Goal: Information Seeking & Learning: Learn about a topic

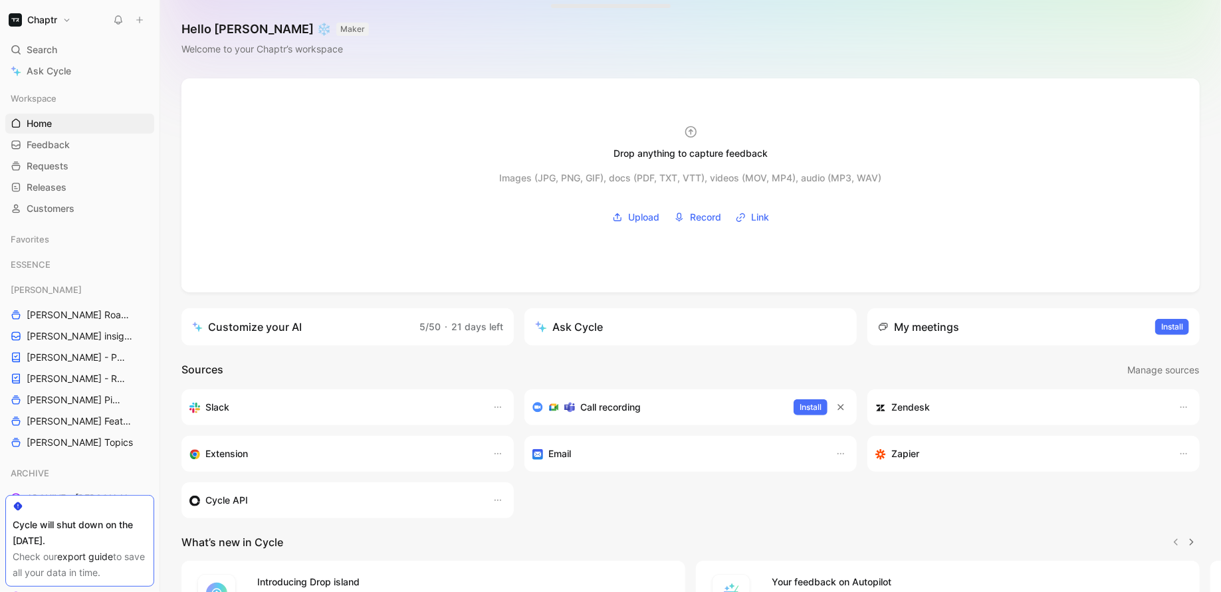
click at [61, 21] on button "Chaptr" at bounding box center [39, 20] width 69 height 19
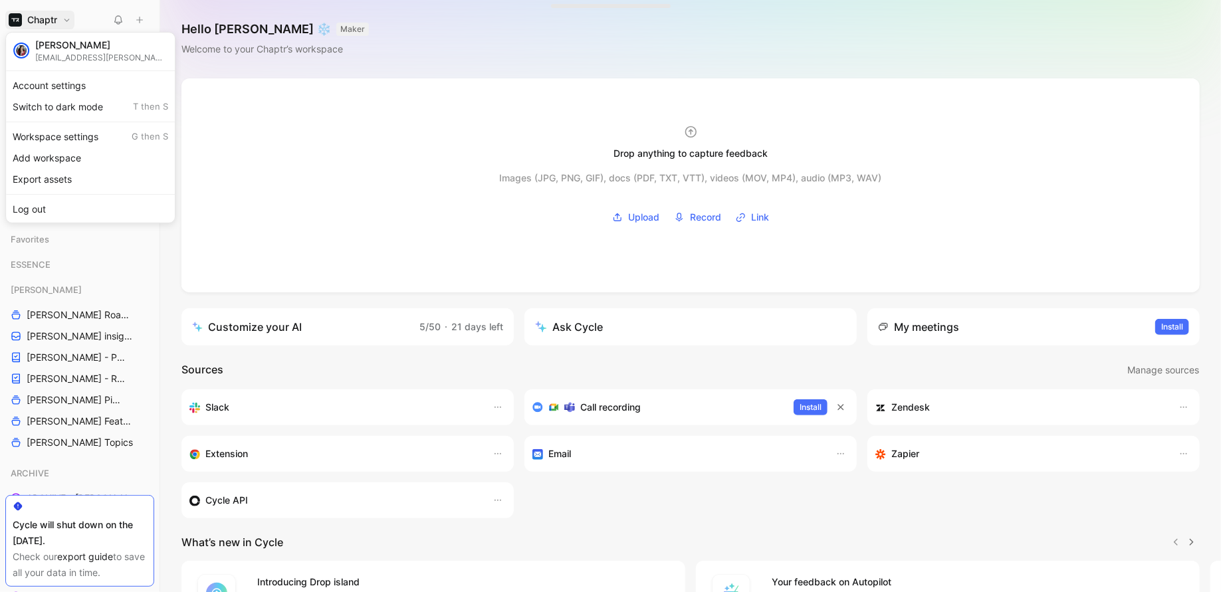
click at [152, 245] on div at bounding box center [610, 296] width 1221 height 592
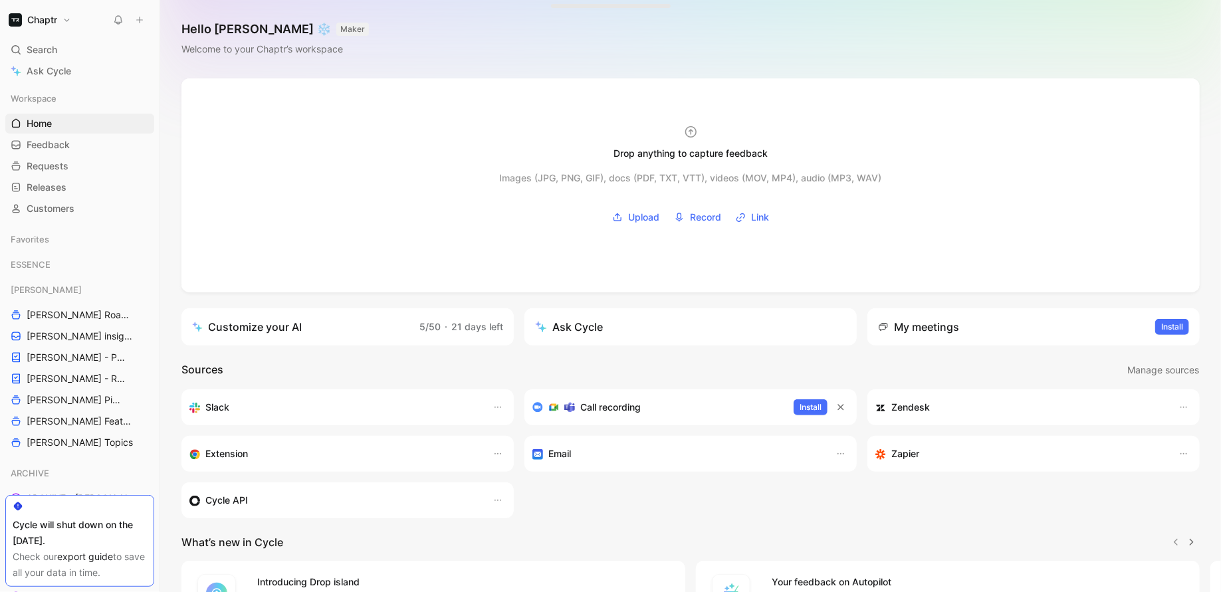
click at [60, 25] on button "Chaptr" at bounding box center [39, 20] width 69 height 19
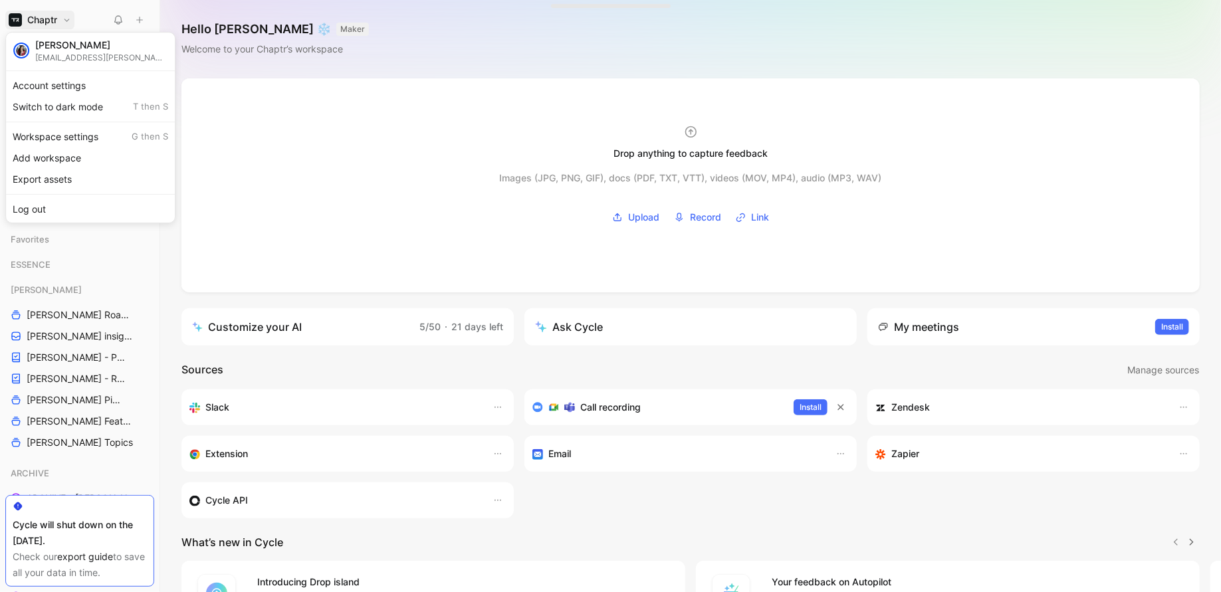
click at [48, 545] on div at bounding box center [610, 296] width 1221 height 592
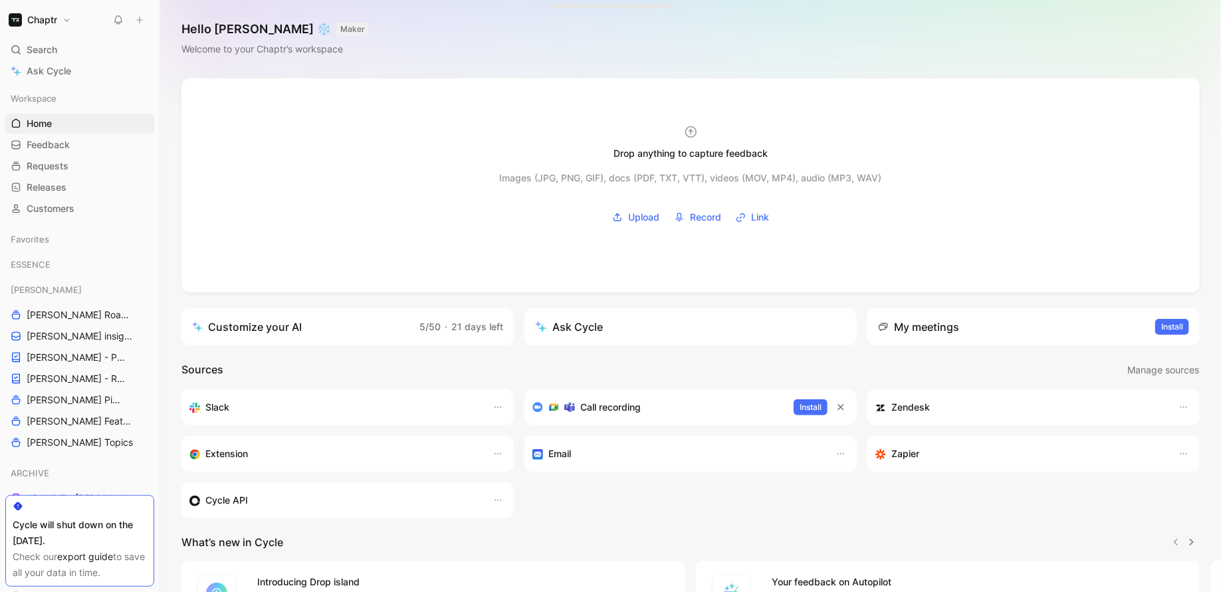
click at [55, 14] on h1 "Chaptr" at bounding box center [42, 20] width 30 height 12
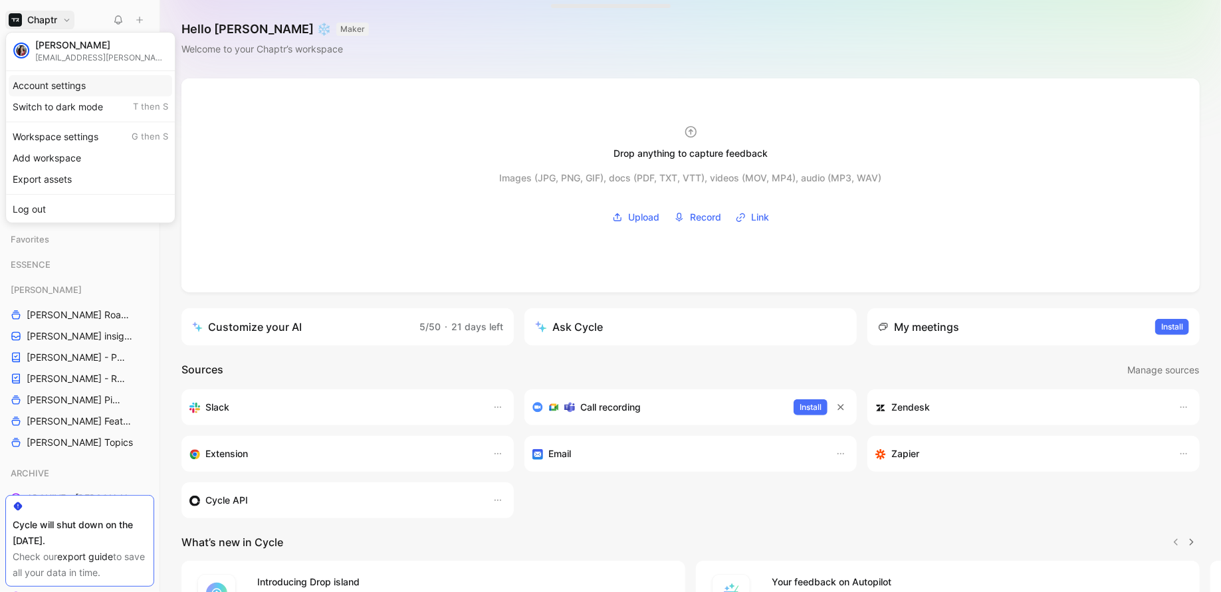
click at [53, 87] on div "Account settings" at bounding box center [91, 85] width 164 height 21
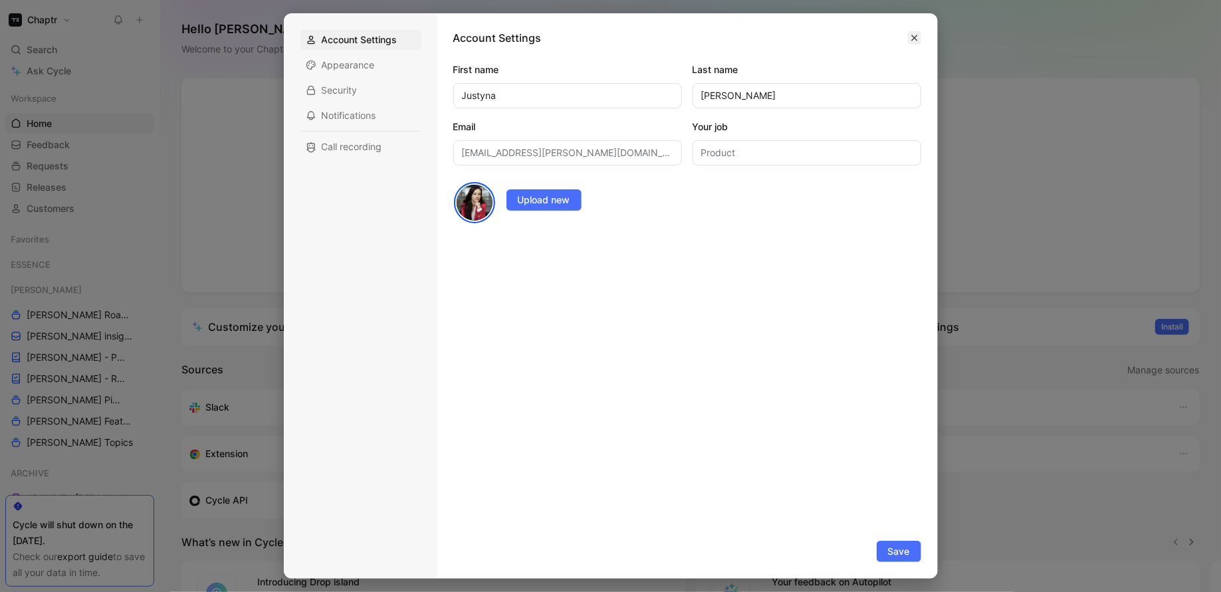
click at [914, 39] on icon "button" at bounding box center [915, 38] width 6 height 6
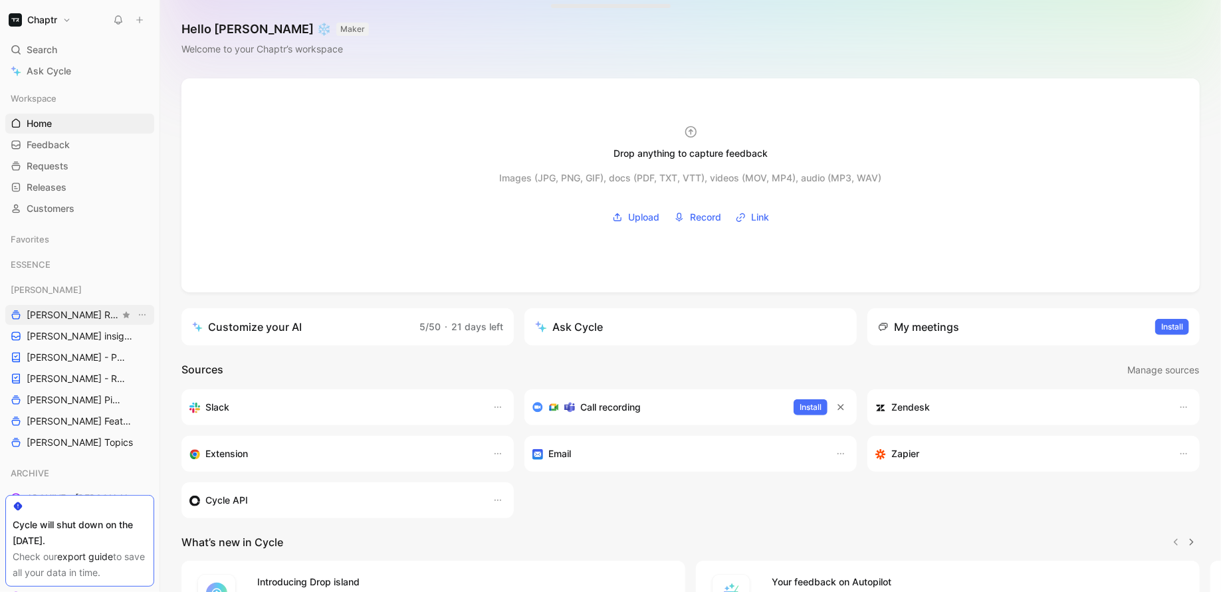
click at [47, 315] on span "[PERSON_NAME] Roadmap - open items" at bounding box center [73, 315] width 93 height 13
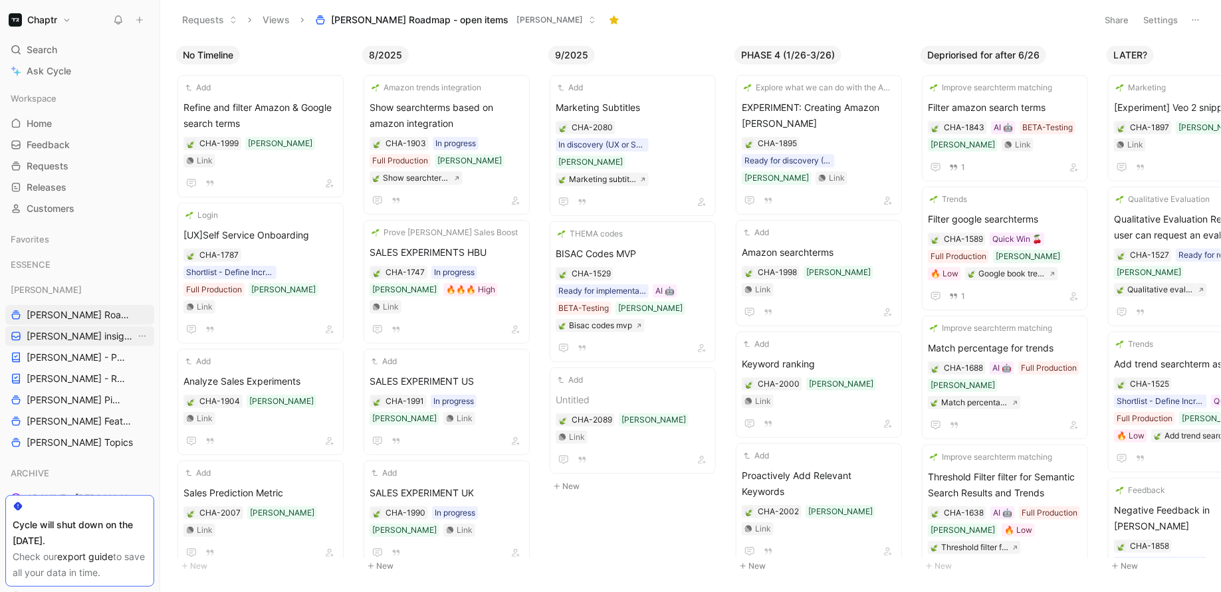
click at [49, 342] on span "[PERSON_NAME] insights" at bounding box center [81, 336] width 109 height 13
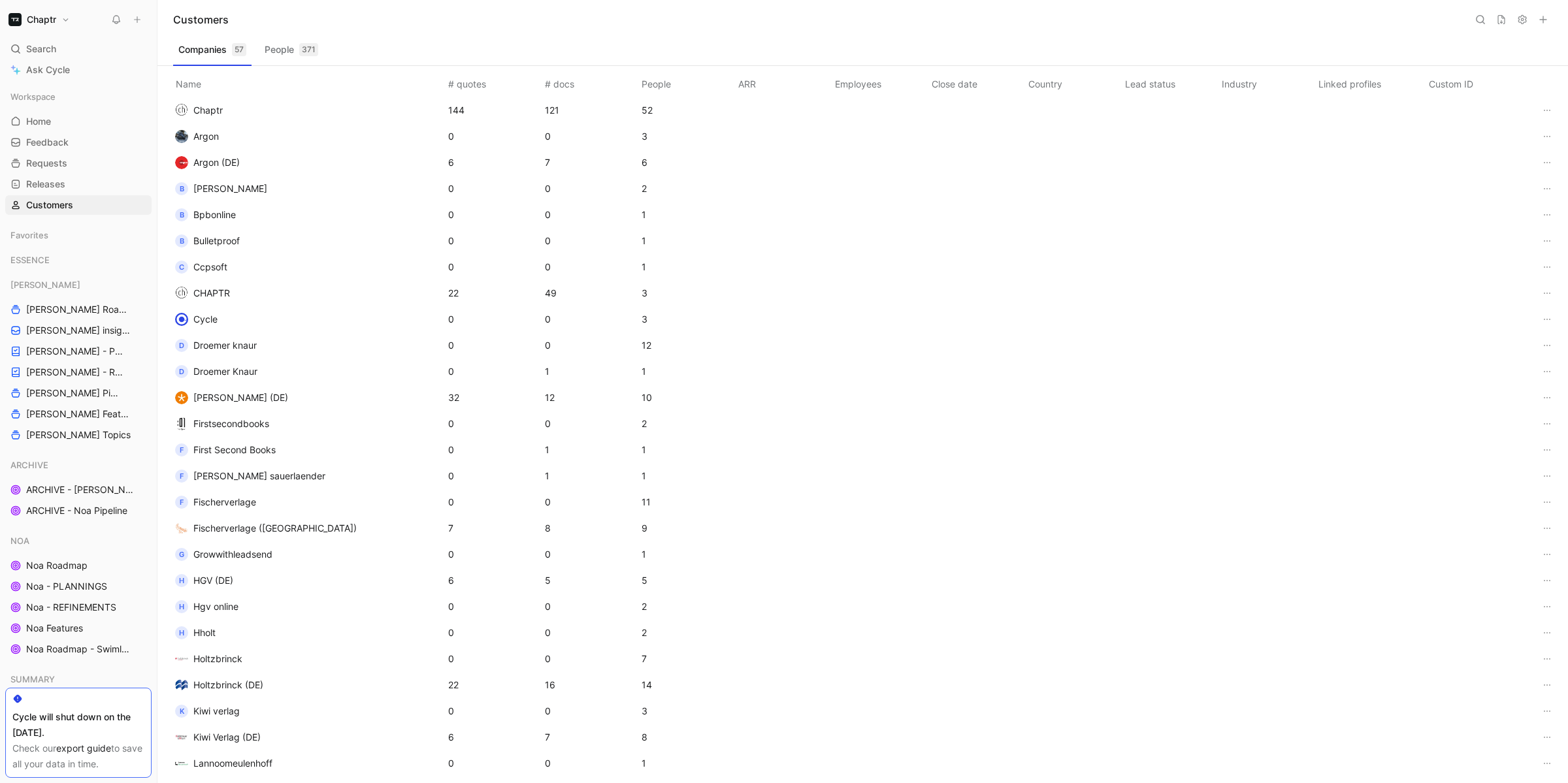
click at [1502, 23] on icon at bounding box center [1500, 19] width 7 height 9
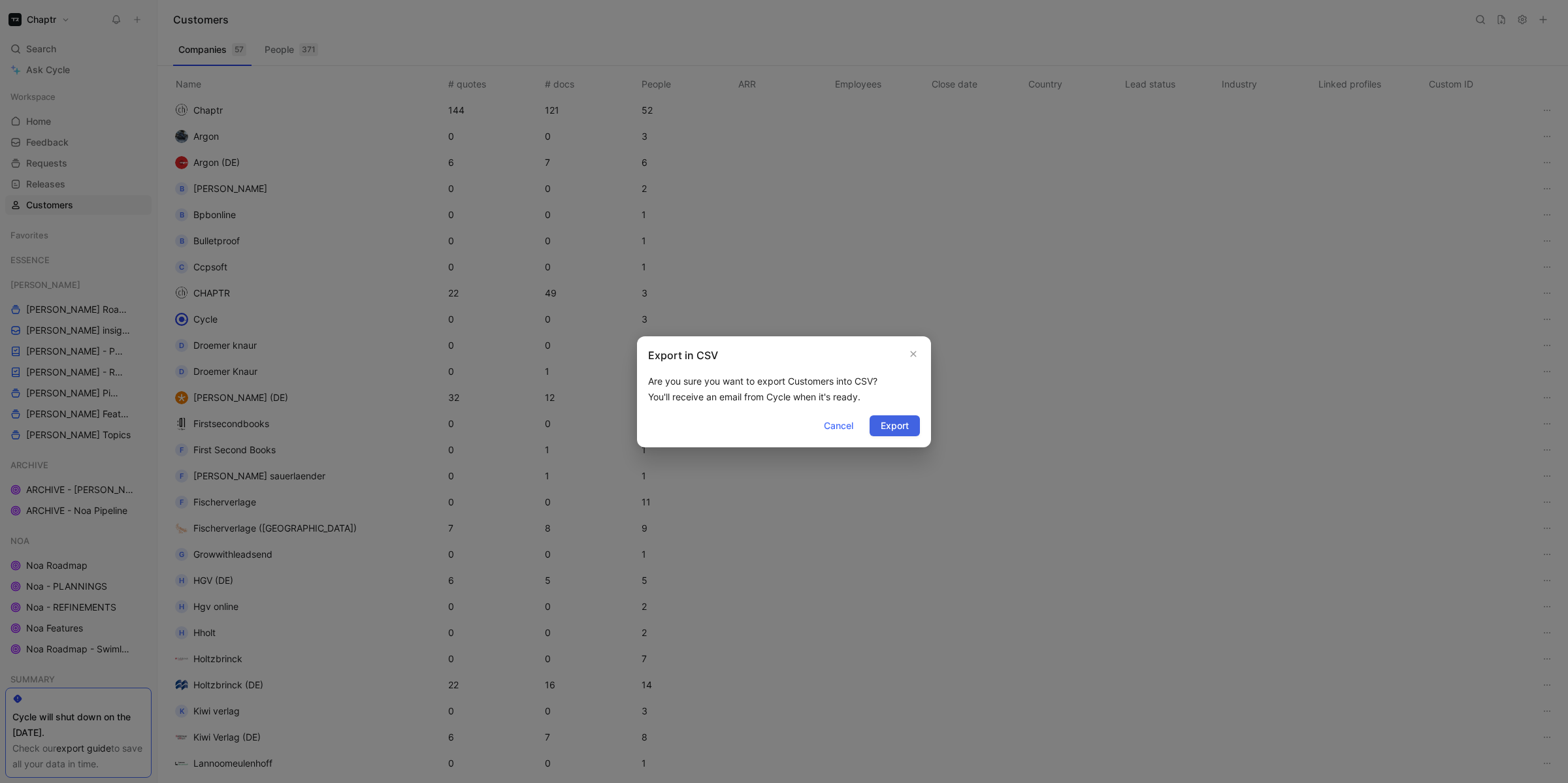
click at [916, 426] on button "Export" at bounding box center [894, 425] width 50 height 21
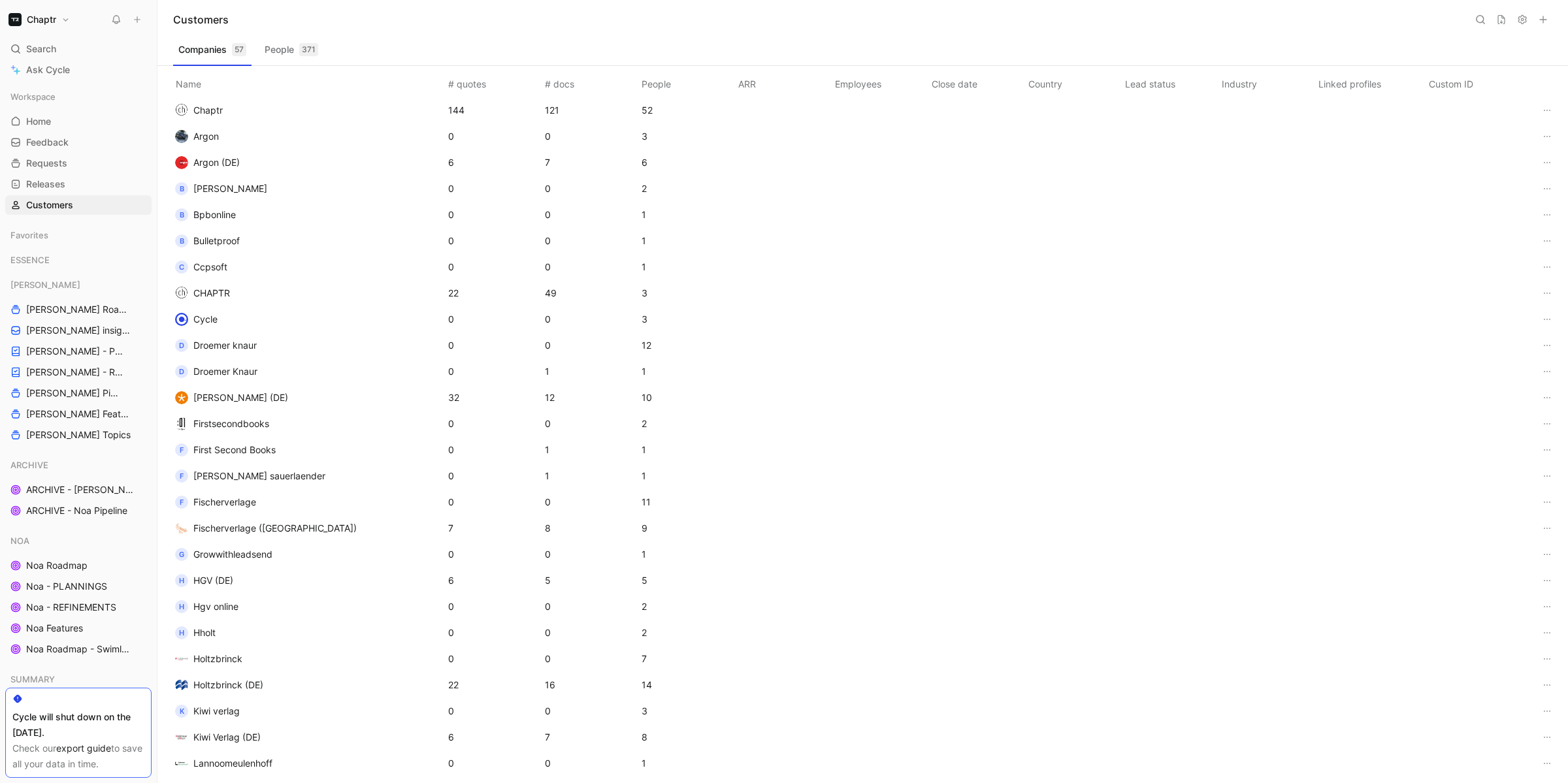
click at [1502, 25] on icon at bounding box center [1501, 20] width 11 height 11
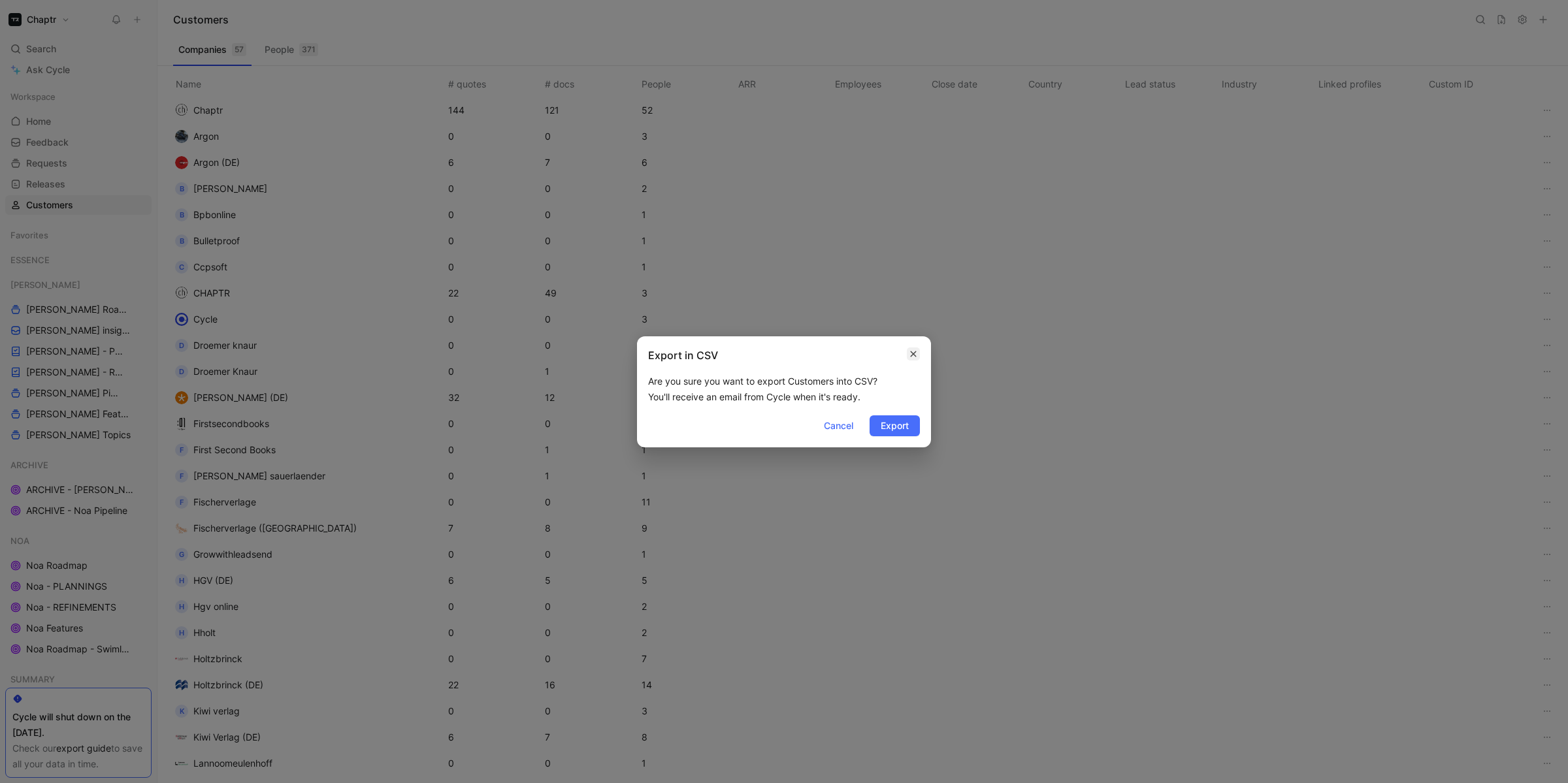
click at [914, 349] on icon "button" at bounding box center [914, 354] width 8 height 11
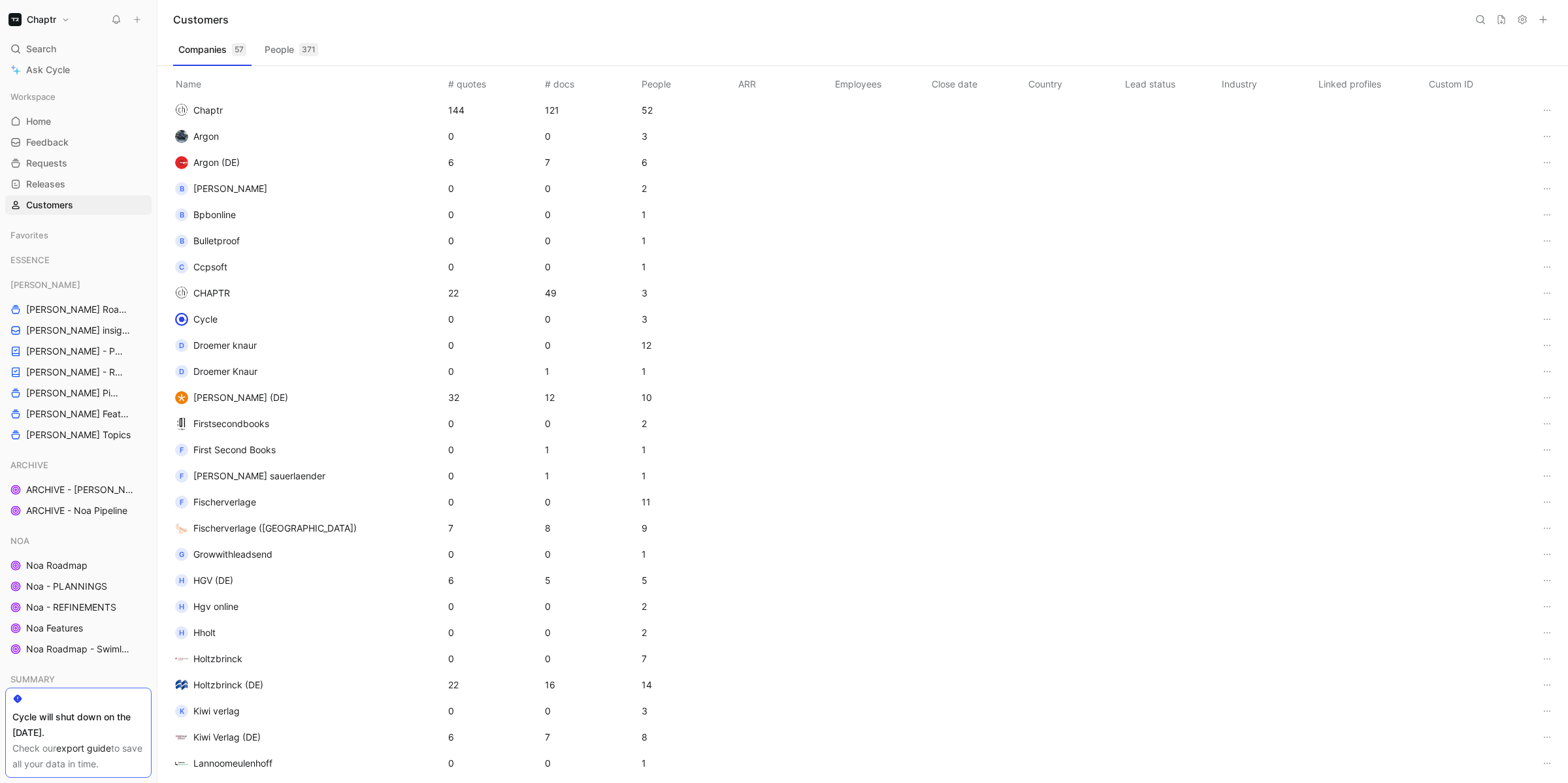
click at [298, 54] on button "People 371" at bounding box center [291, 49] width 64 height 21
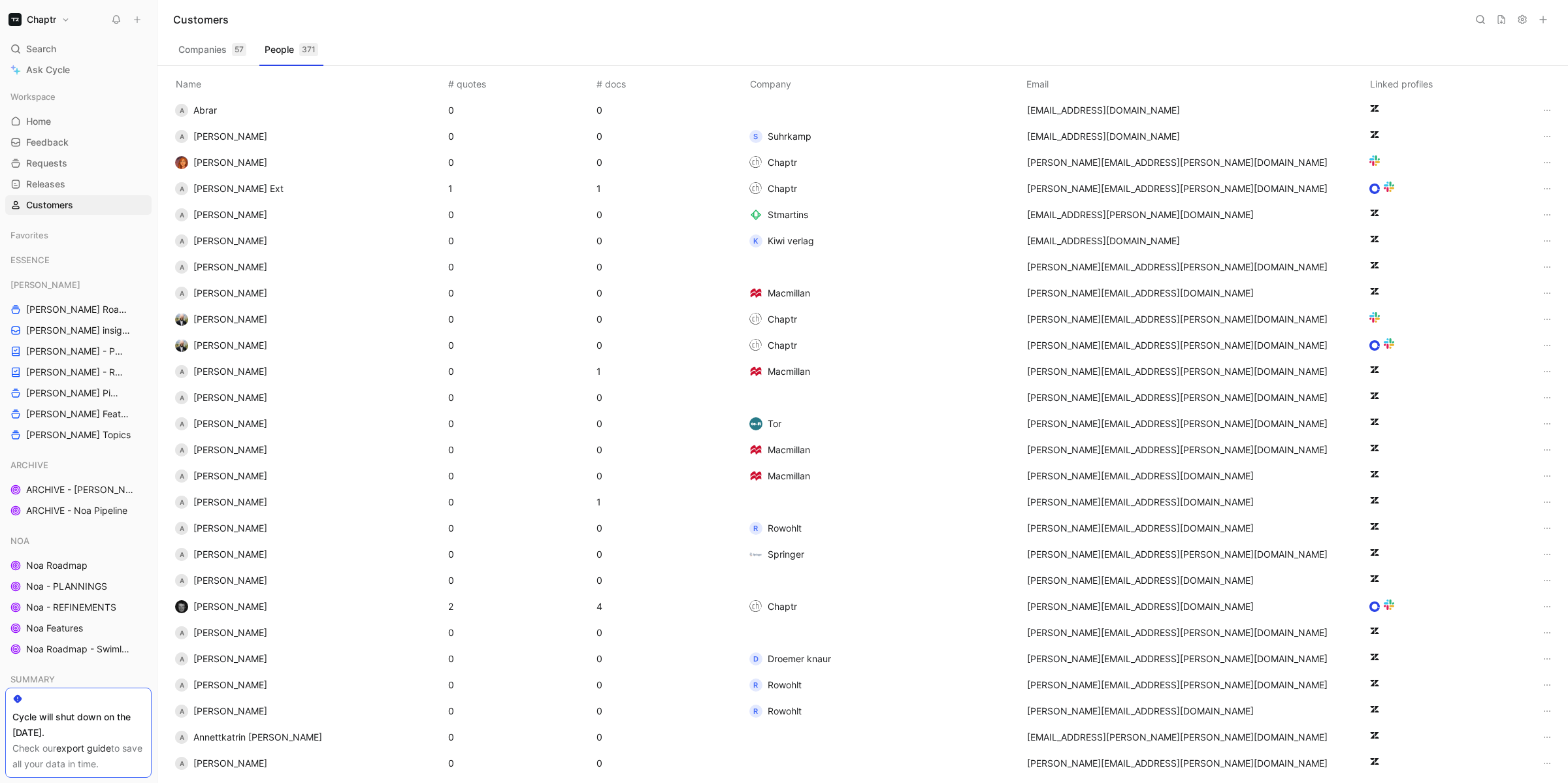
click at [1501, 17] on icon at bounding box center [1500, 19] width 7 height 9
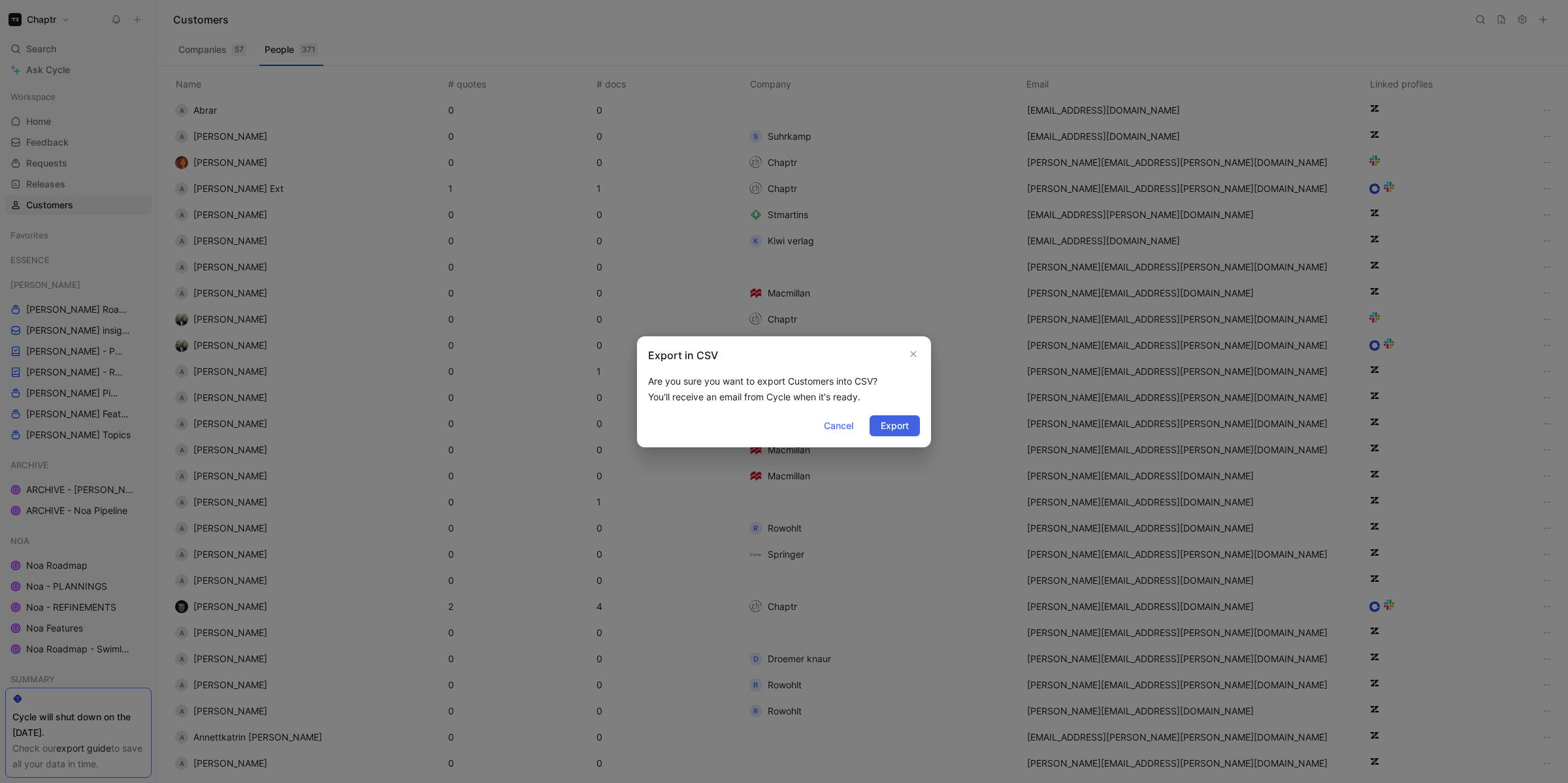
click at [898, 428] on span "Export" at bounding box center [894, 426] width 28 height 16
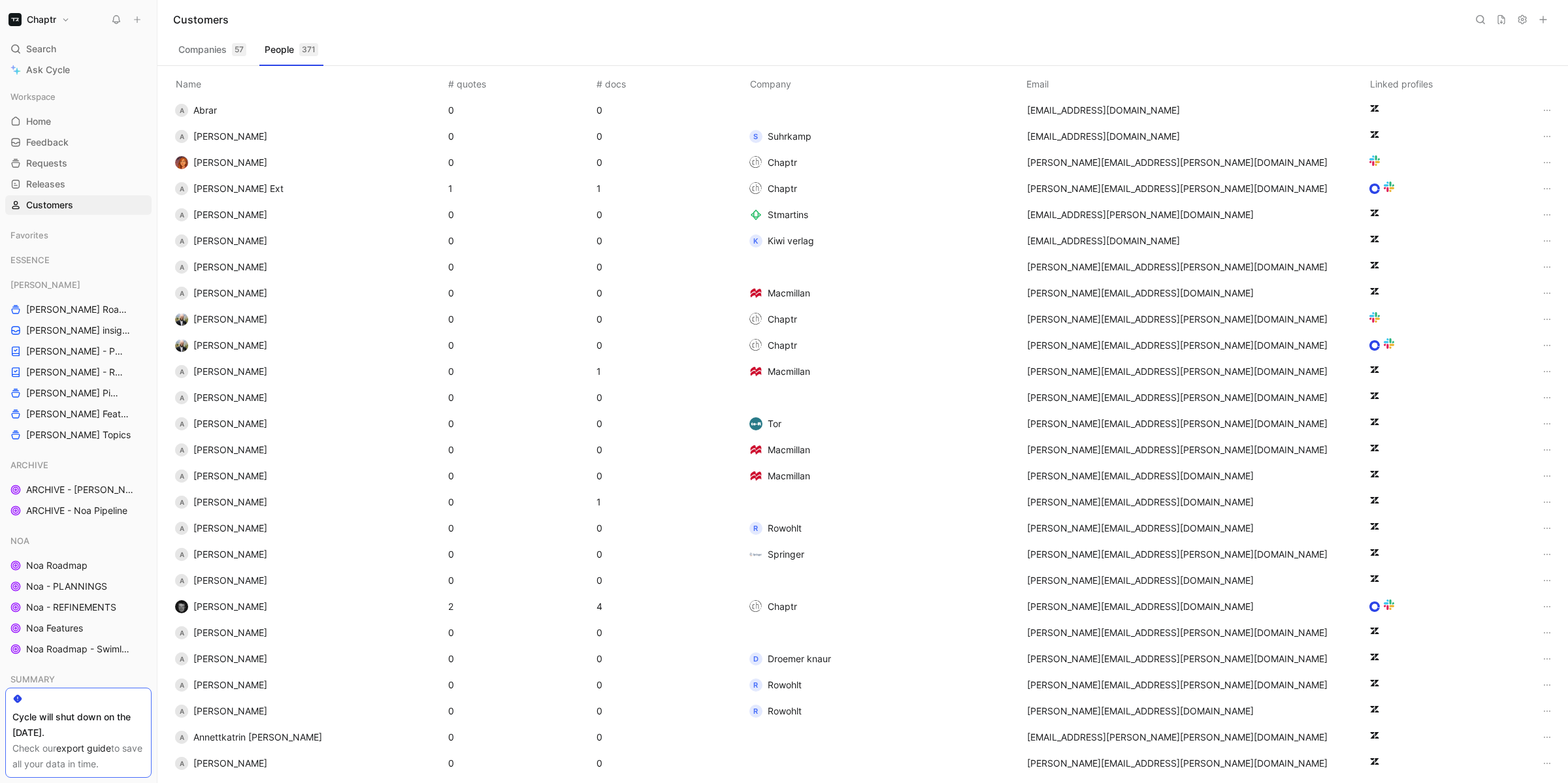
click at [218, 46] on button "Companies 57" at bounding box center [212, 49] width 79 height 21
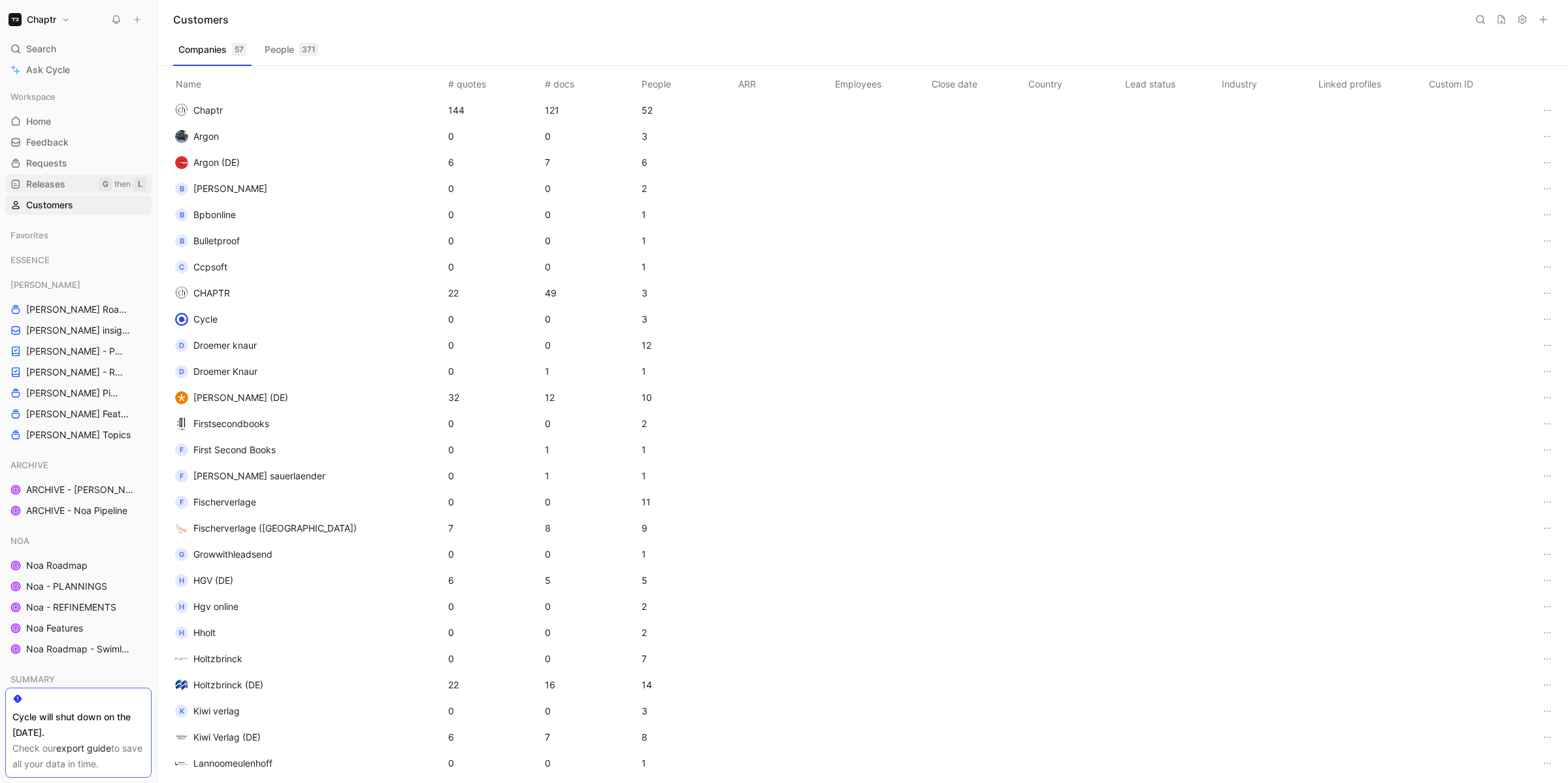
click at [58, 185] on span "Releases" at bounding box center [46, 184] width 39 height 13
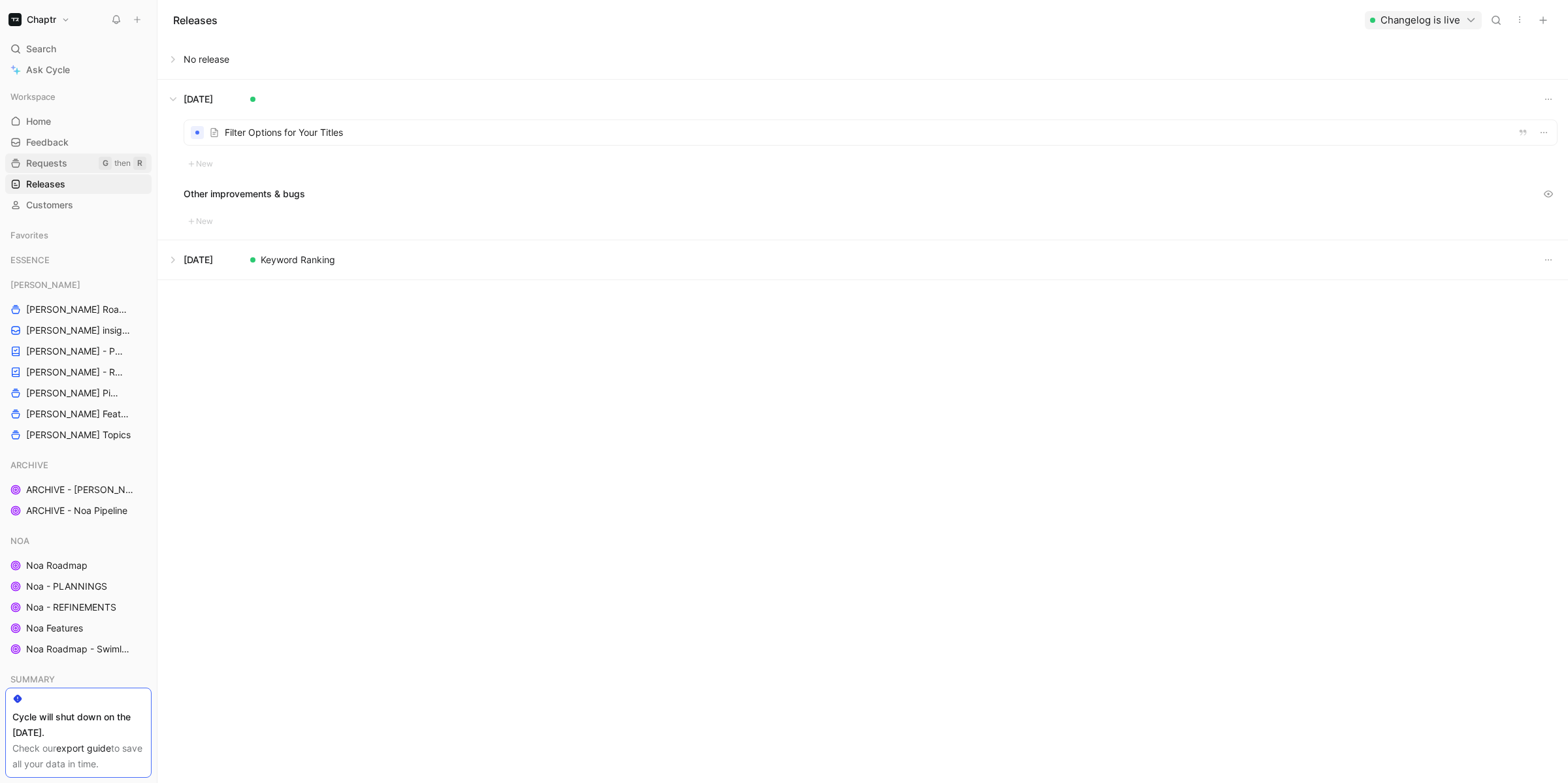
click at [44, 160] on span "Requests" at bounding box center [47, 163] width 41 height 13
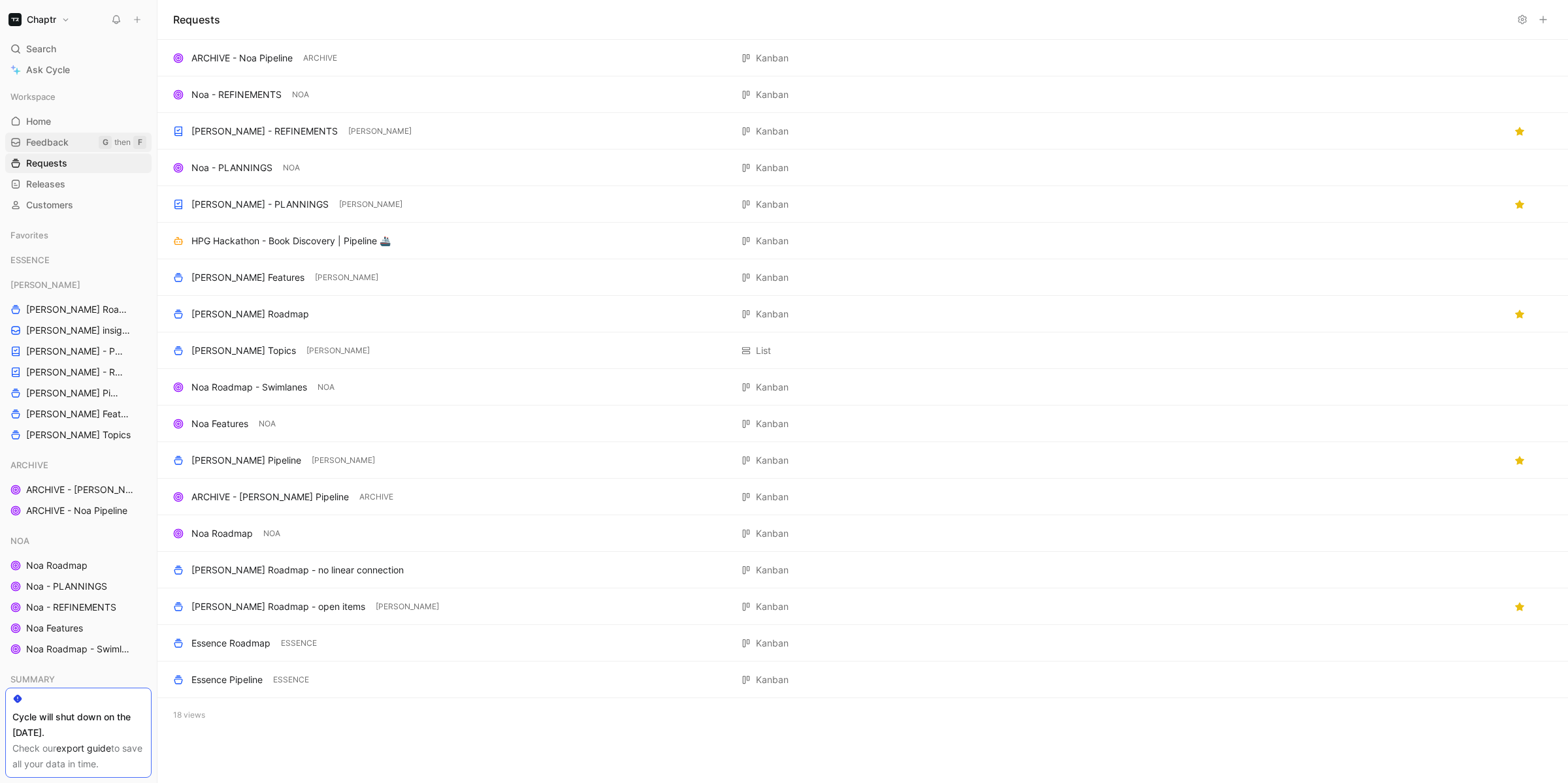
click at [56, 135] on link "Feedback G then F" at bounding box center [78, 142] width 146 height 20
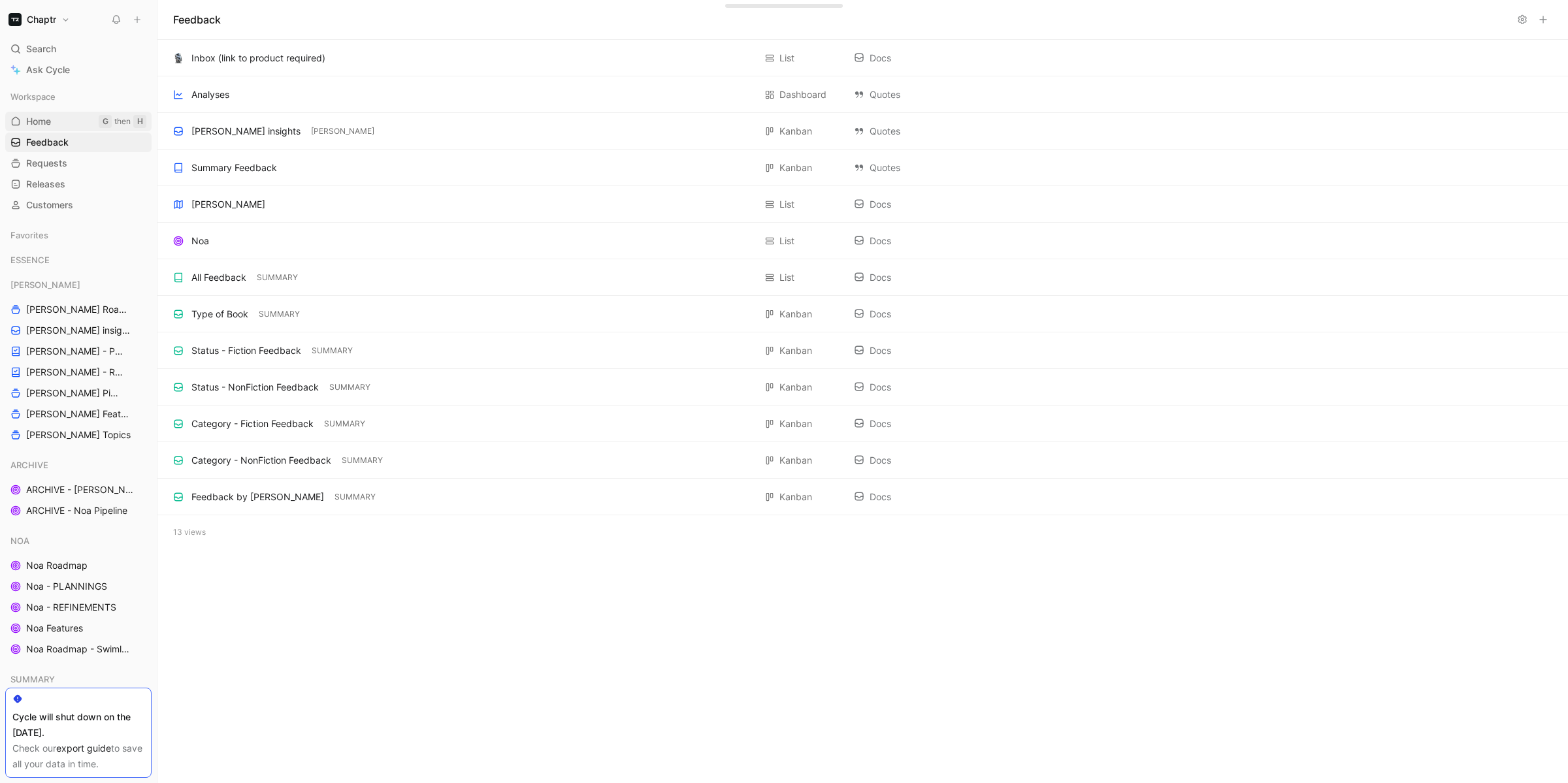
click at [37, 121] on span "Home" at bounding box center [38, 121] width 25 height 13
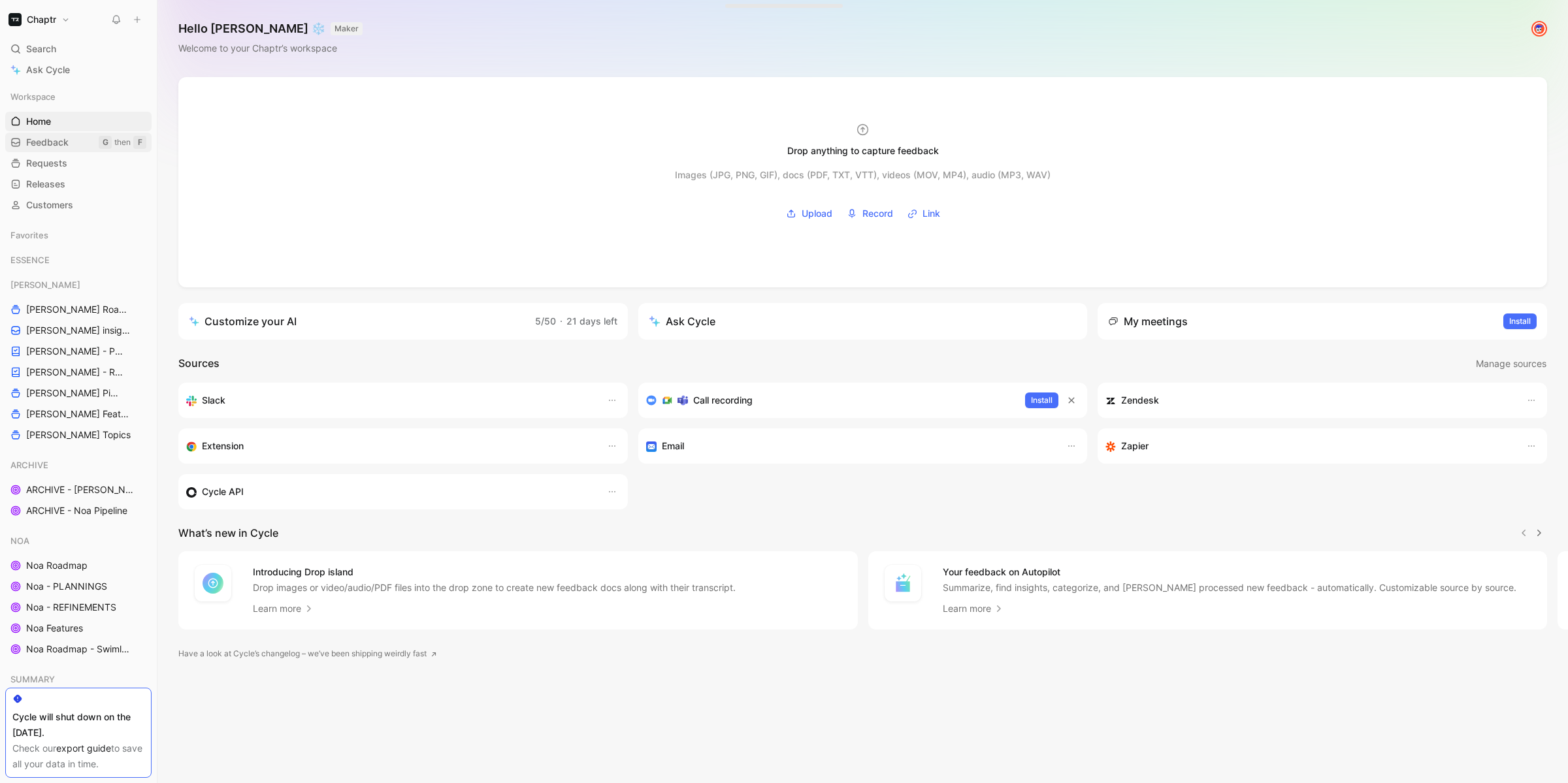
click at [46, 147] on span "Feedback" at bounding box center [47, 141] width 42 height 13
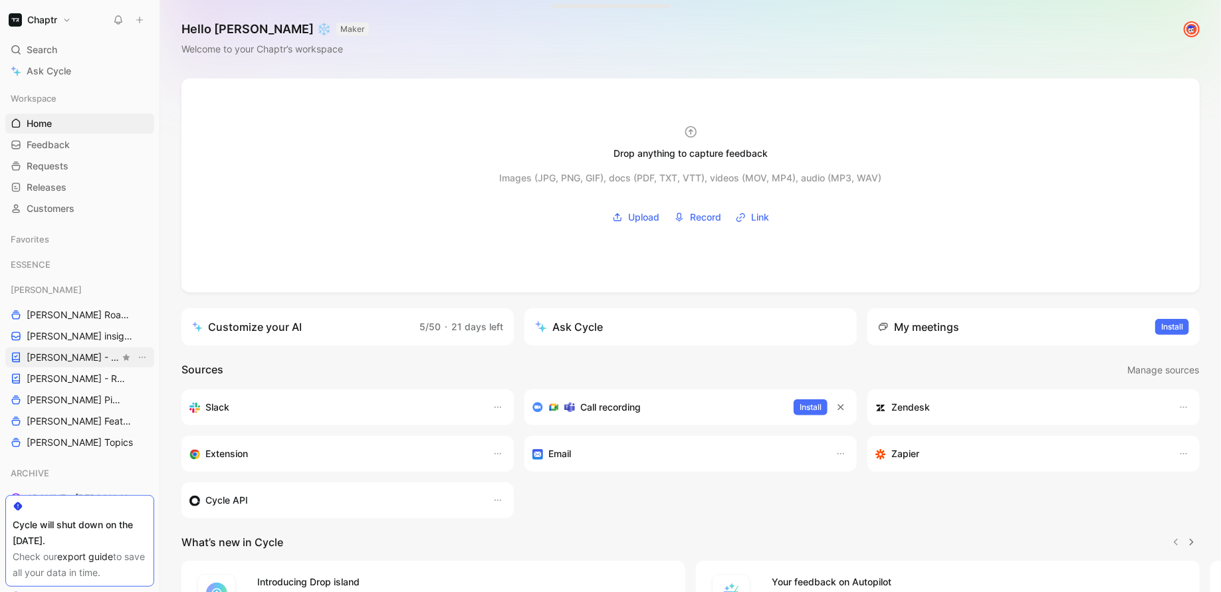
click at [61, 351] on span "[PERSON_NAME] - PLANNINGS" at bounding box center [73, 357] width 93 height 13
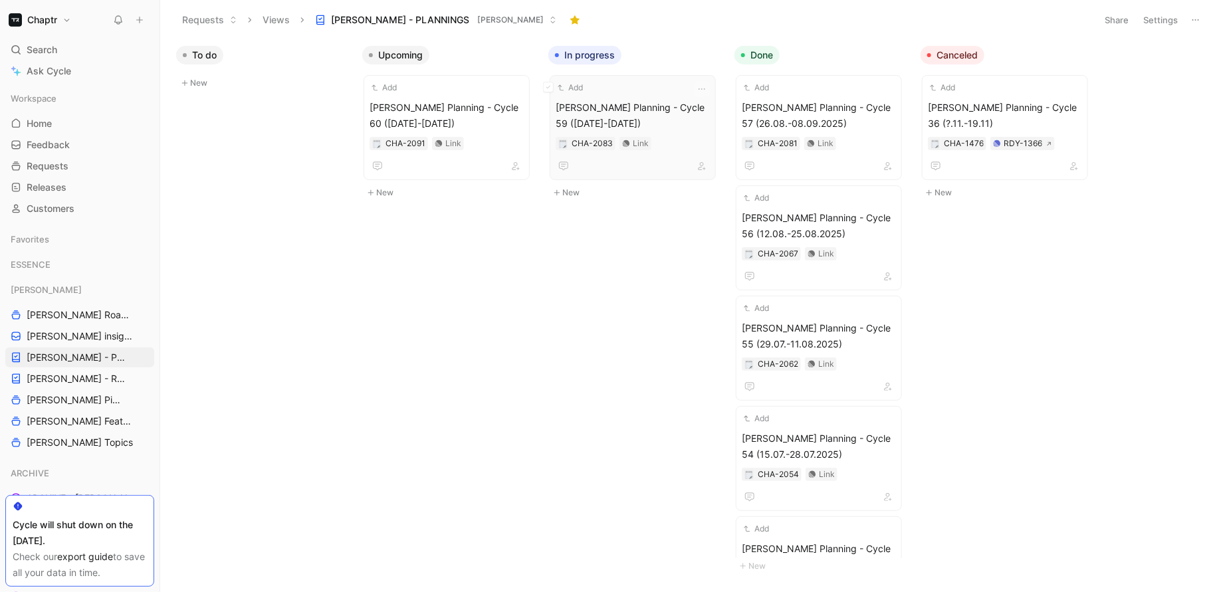
click at [604, 105] on span "Reedy Planning - Cycle 59 (09.09-22.09.2025)" at bounding box center [633, 116] width 154 height 32
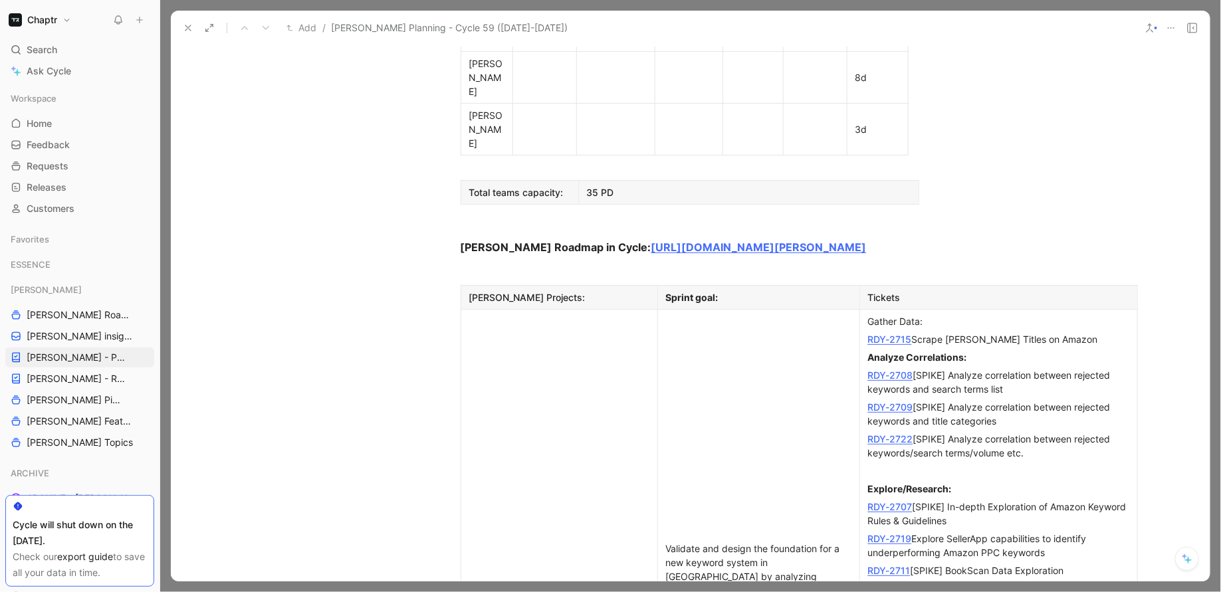
scroll to position [1029, 0]
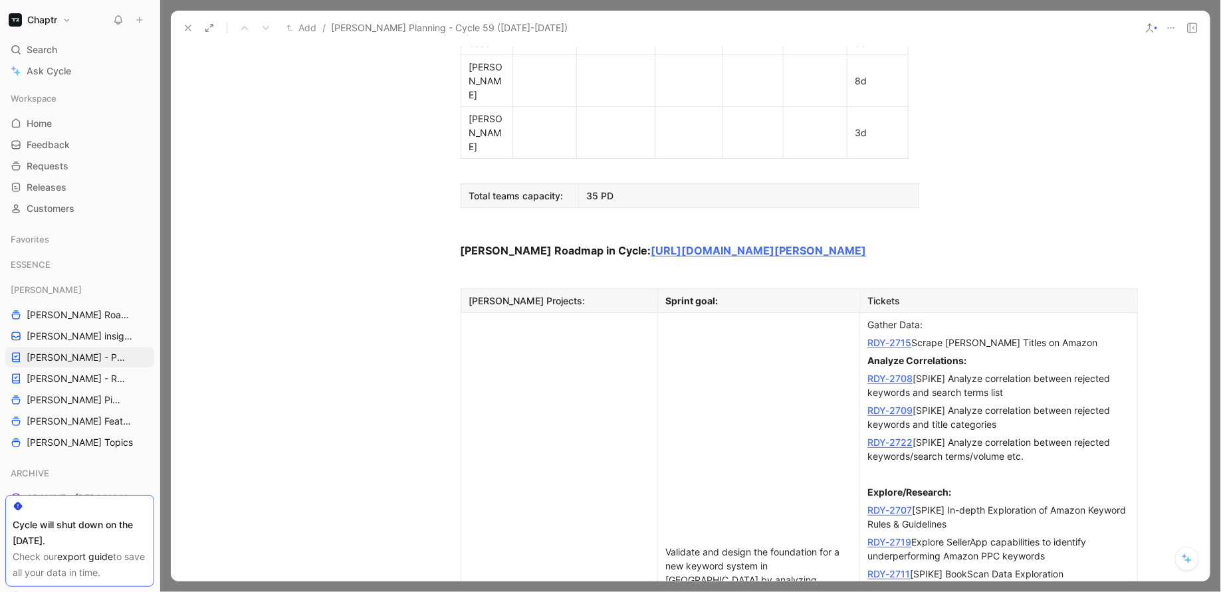
click at [897, 373] on link "RDY-2708" at bounding box center [890, 378] width 45 height 11
click at [880, 405] on link "RDY-2709" at bounding box center [890, 410] width 45 height 11
click at [881, 437] on link "RDY-2722" at bounding box center [890, 442] width 45 height 11
click at [879, 505] on link "RDY-2707" at bounding box center [890, 510] width 45 height 11
click at [884, 537] on link "RDY-2719" at bounding box center [890, 542] width 44 height 11
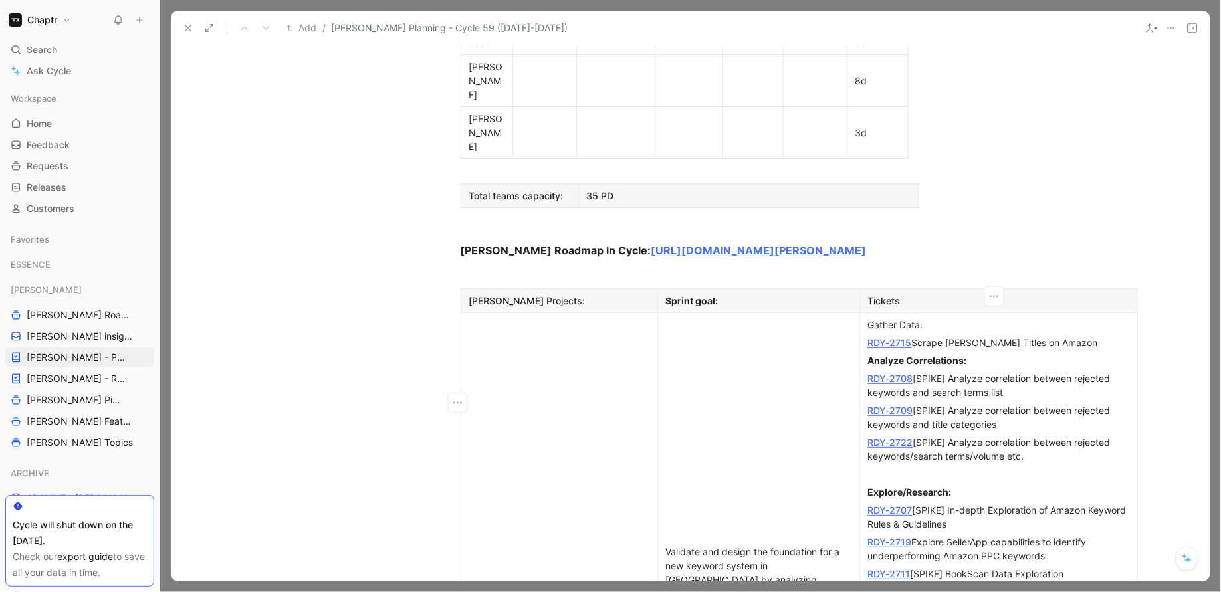
click at [885, 569] on link "RDY-2711" at bounding box center [889, 574] width 43 height 11
click at [901, 505] on link "RDY-2707" at bounding box center [890, 510] width 45 height 11
click at [891, 537] on link "RDY-2719" at bounding box center [890, 542] width 44 height 11
click at [885, 569] on link "RDY-2711" at bounding box center [889, 574] width 43 height 11
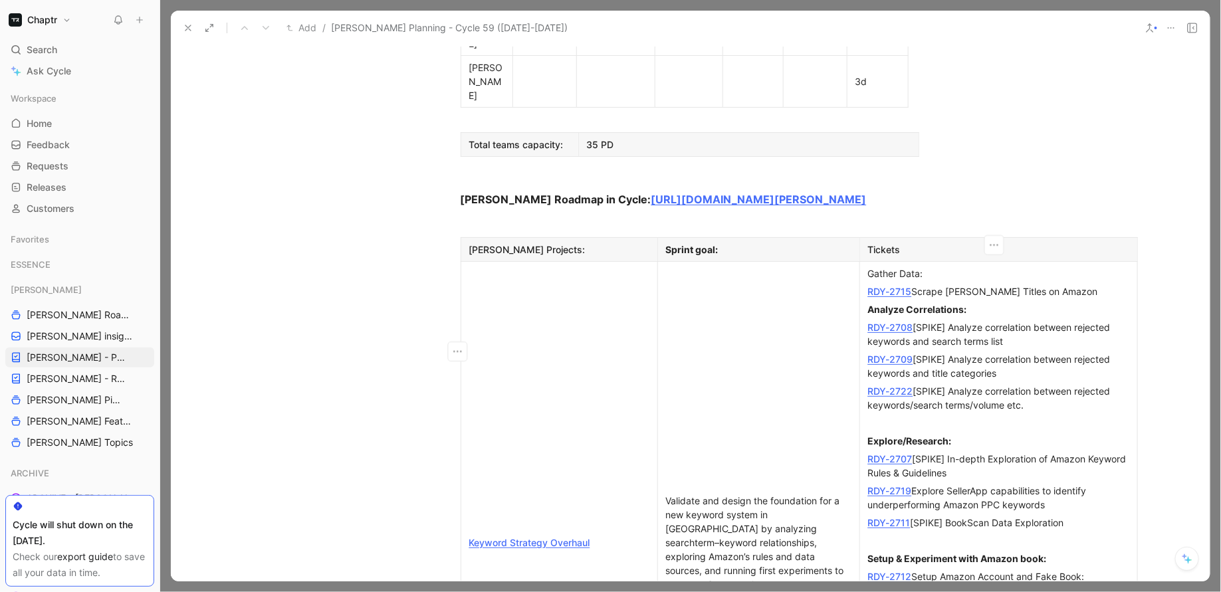
scroll to position [1108, 0]
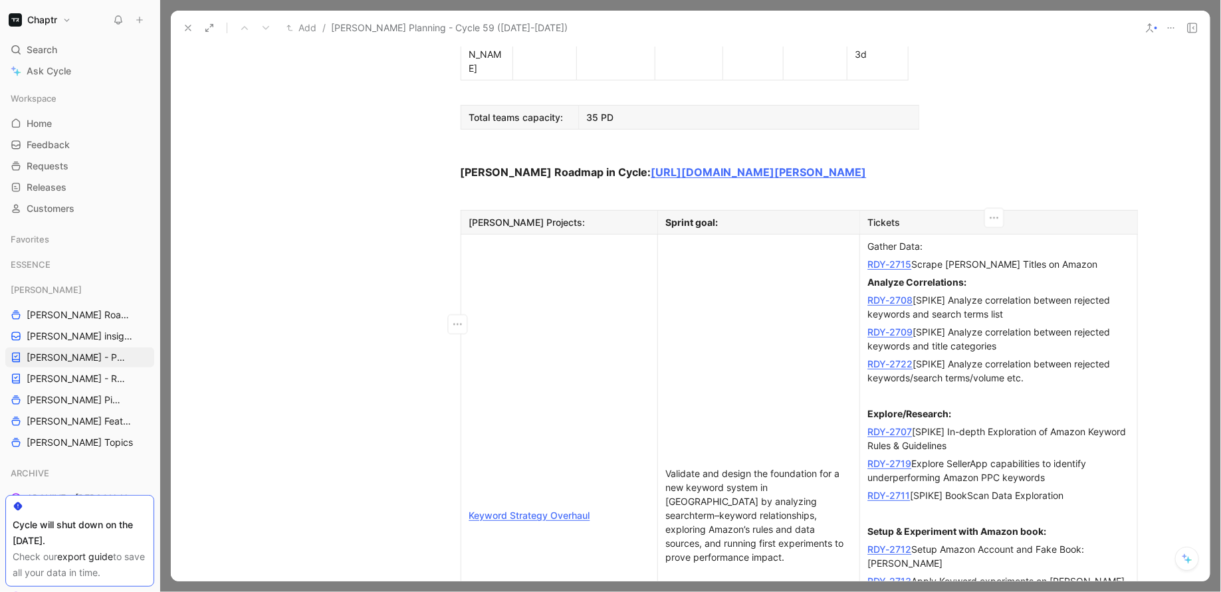
drag, startPoint x: 660, startPoint y: 278, endPoint x: 723, endPoint y: 368, distance: 109.8
click at [723, 465] on p "Validate and design the foundation for a new keyword system in Reedy by analyzi…" at bounding box center [759, 516] width 196 height 102
copy div "Validate and design the foundation for a new keyword system in Reedy by analyzi…"
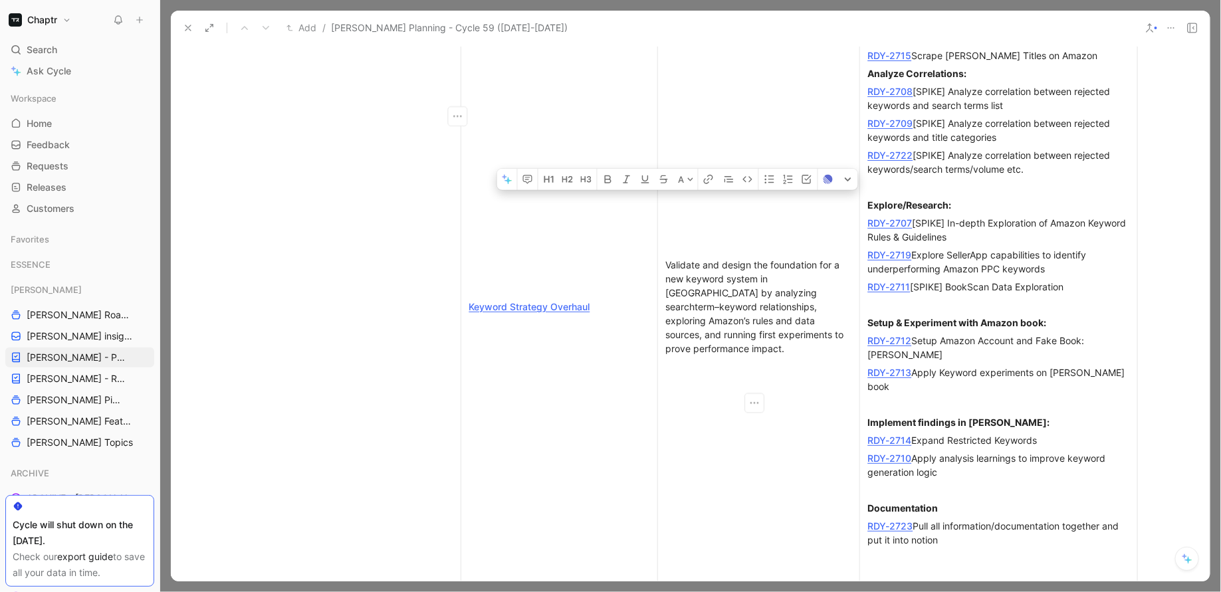
scroll to position [1316, 0]
click at [889, 521] on link "RDY-2723" at bounding box center [890, 526] width 45 height 11
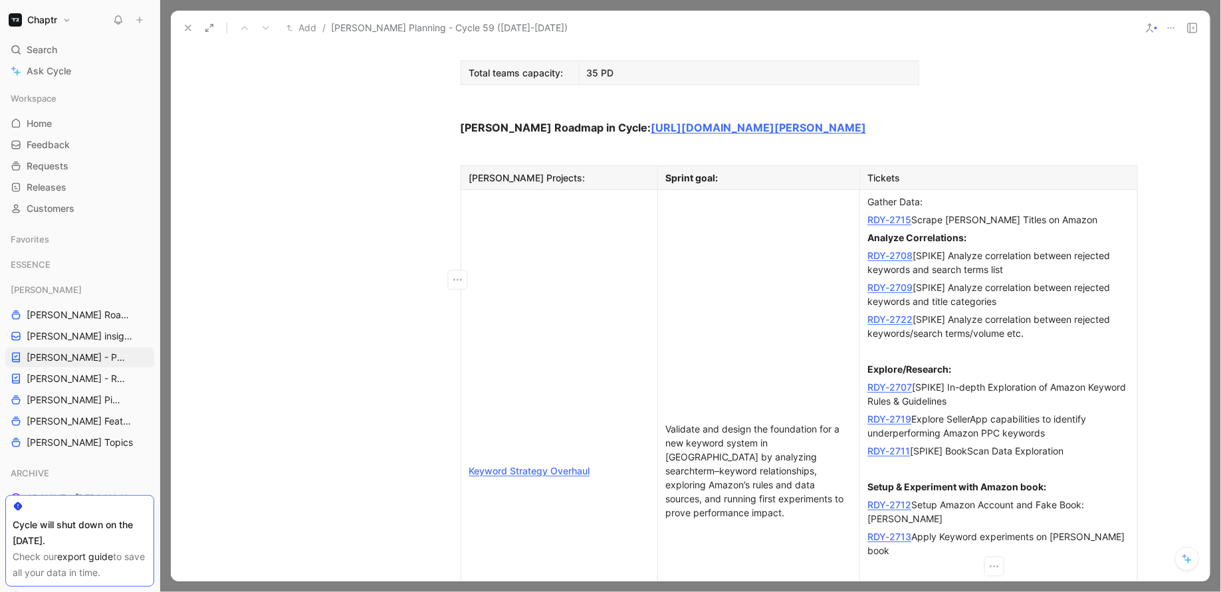
scroll to position [1156, 0]
